Goal: Task Accomplishment & Management: Use online tool/utility

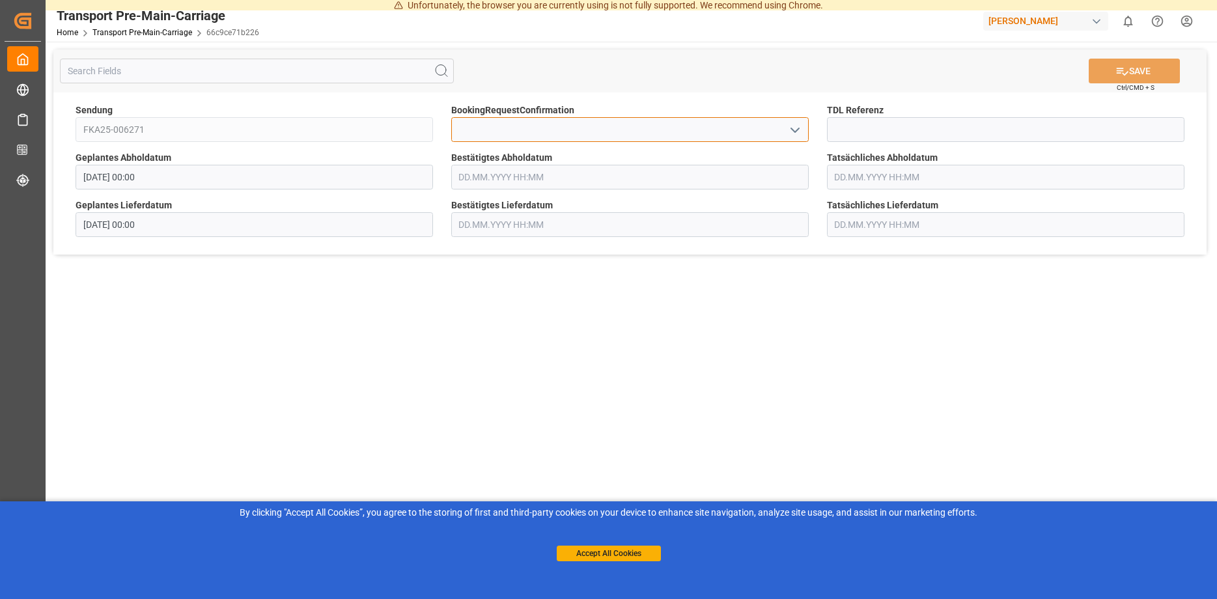
click at [655, 129] on input at bounding box center [630, 129] width 358 height 25
click at [679, 128] on input at bounding box center [630, 129] width 358 height 25
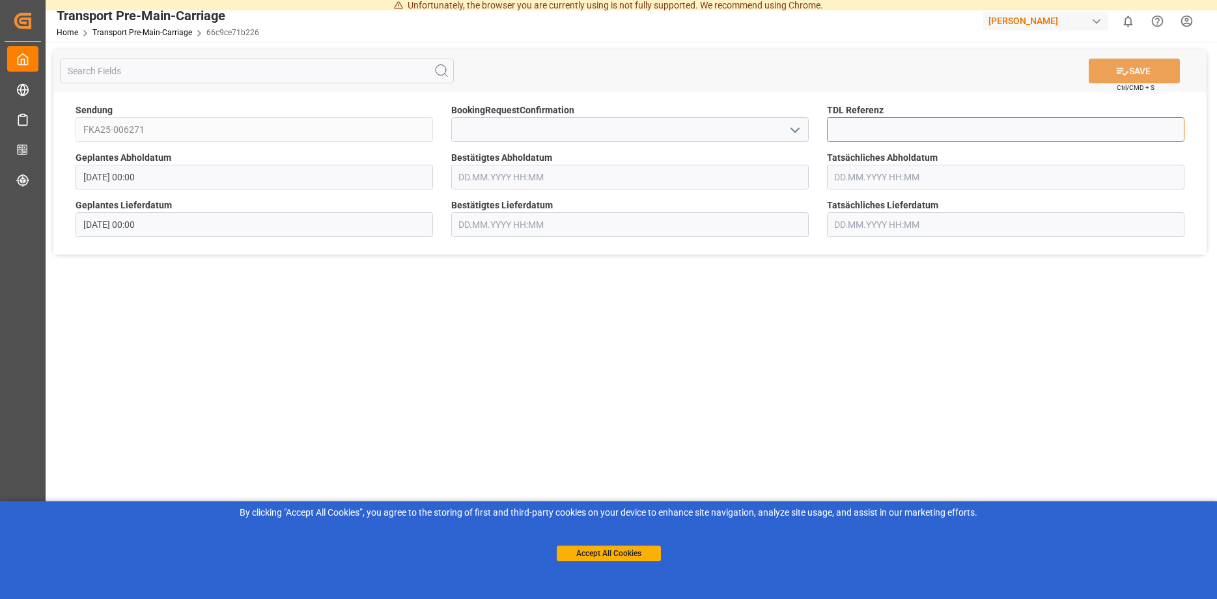
click at [897, 126] on input at bounding box center [1006, 129] width 358 height 25
click at [957, 126] on input at bounding box center [1006, 129] width 358 height 25
click at [528, 176] on input "text" at bounding box center [630, 177] width 358 height 25
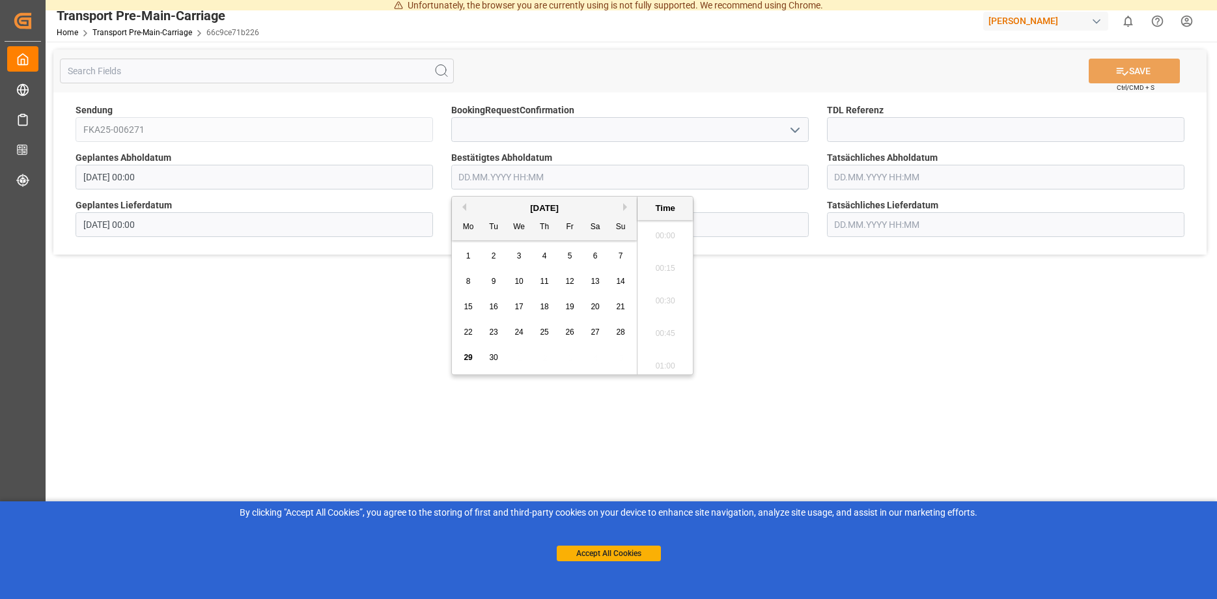
scroll to position [1339, 0]
click at [694, 175] on input "text" at bounding box center [630, 177] width 358 height 25
click at [357, 516] on div "By clicking "Accept All Cookies”, you agree to the storing of first and third-p…" at bounding box center [608, 513] width 1199 height 14
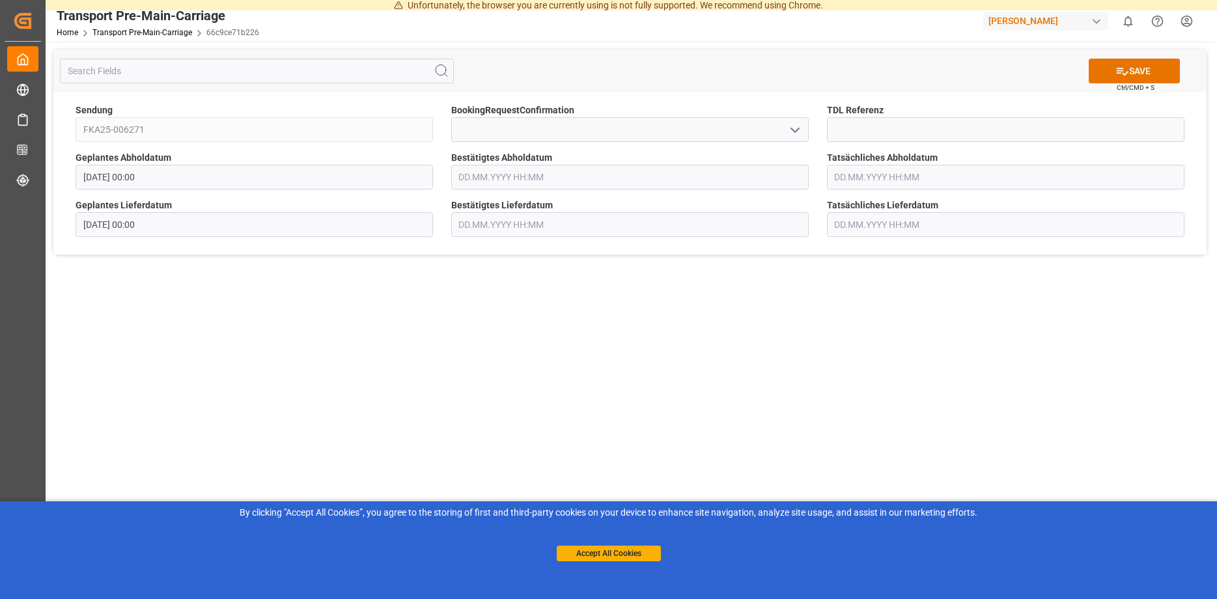
click at [625, 332] on main "SAVE Ctrl/CMD + S Sendung FKA25-006271 BookingRequestConfirmation TDL Referenz …" at bounding box center [630, 317] width 1169 height 550
click at [627, 553] on button "Accept All Cookies" at bounding box center [609, 554] width 104 height 16
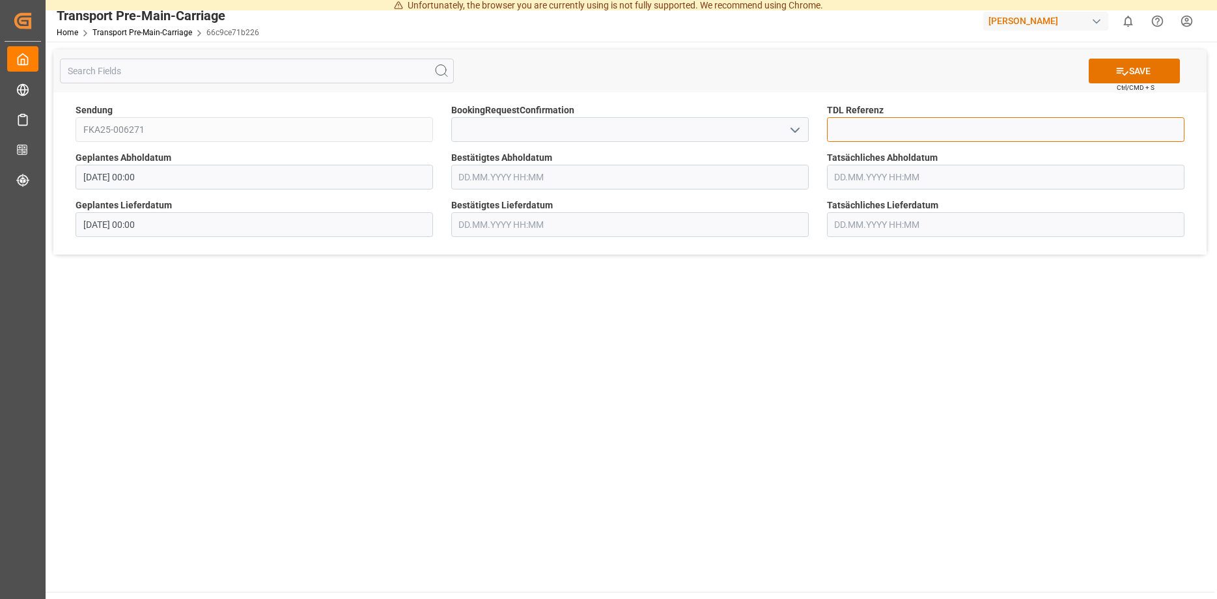
click at [935, 119] on input at bounding box center [1006, 129] width 358 height 25
click at [543, 425] on main "SAVE Ctrl/CMD + S Sendung FKA25-006271 BookingRequestConfirmation TDL Referenz …" at bounding box center [630, 317] width 1169 height 550
click at [529, 176] on input "text" at bounding box center [630, 177] width 358 height 25
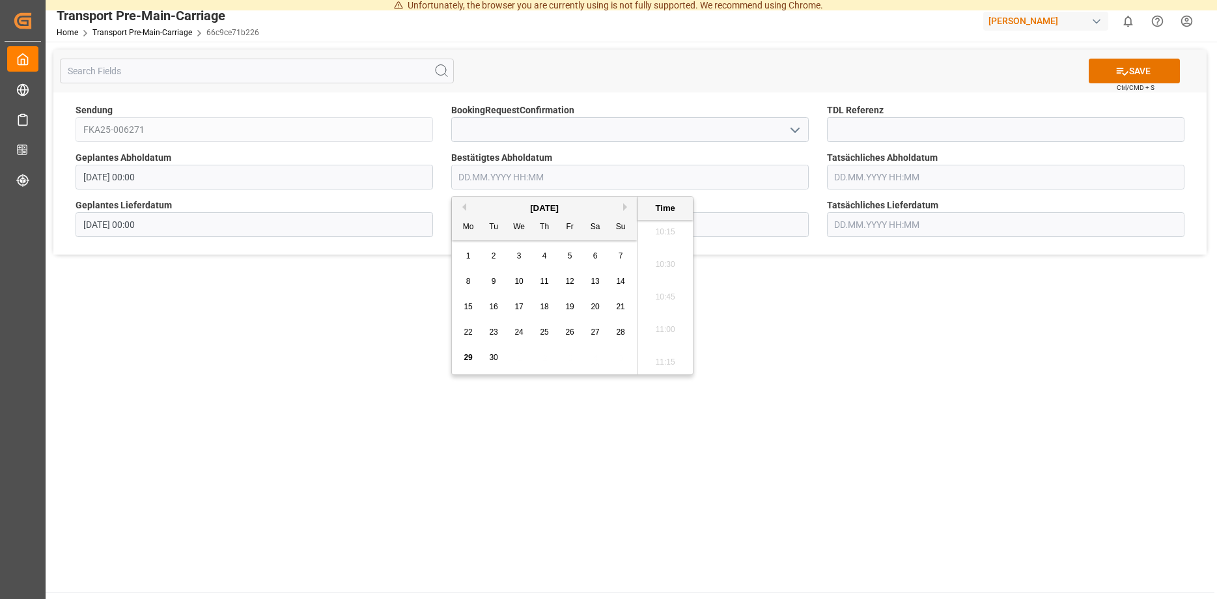
click at [497, 359] on span "30" at bounding box center [493, 357] width 8 height 9
click at [665, 281] on li "13:30" at bounding box center [665, 280] width 55 height 33
type input "[DATE] 13:30"
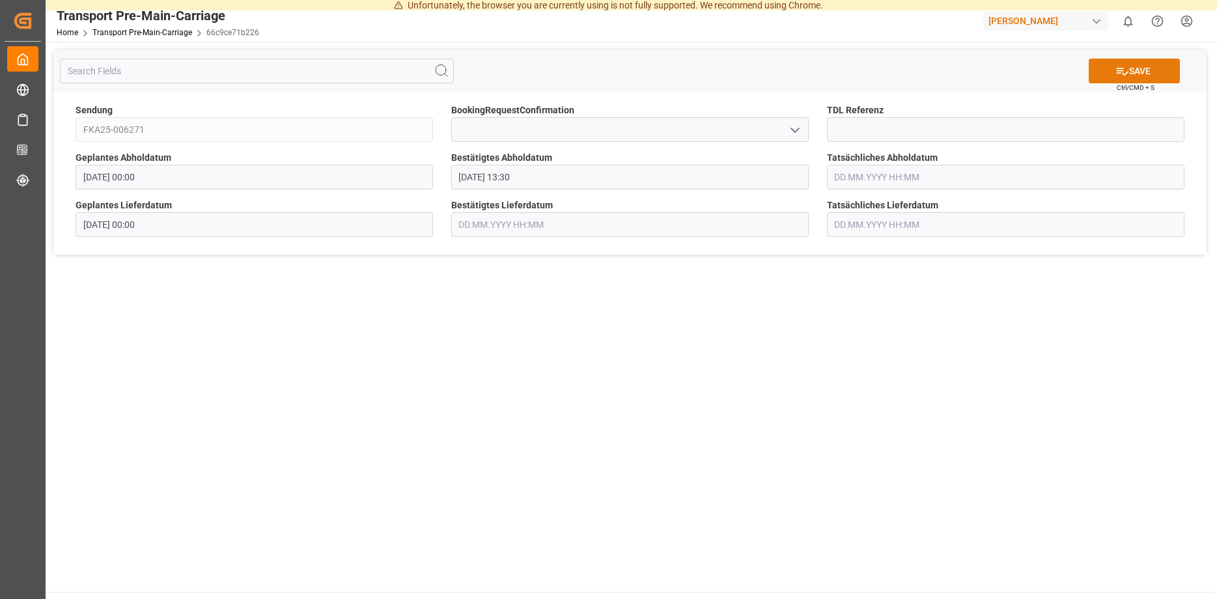
click at [1134, 72] on button "SAVE" at bounding box center [1134, 71] width 91 height 25
